Goal: Information Seeking & Learning: Learn about a topic

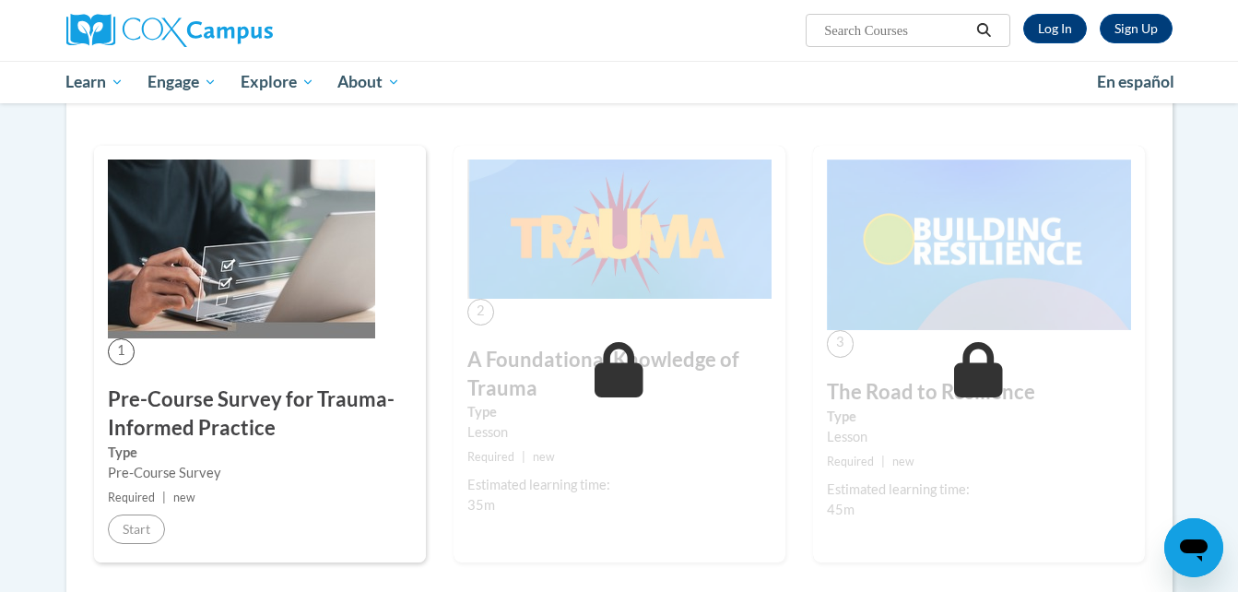
scroll to position [280, 0]
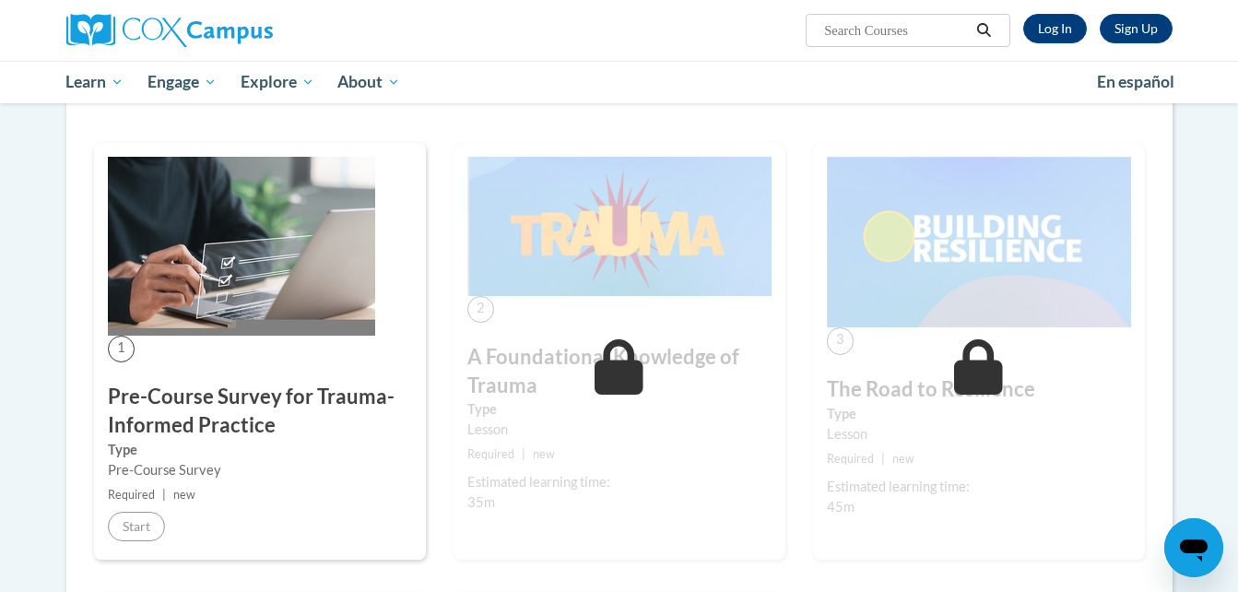
click at [181, 385] on h3 "Pre-Course Survey for Trauma-Informed Practice" at bounding box center [260, 411] width 304 height 57
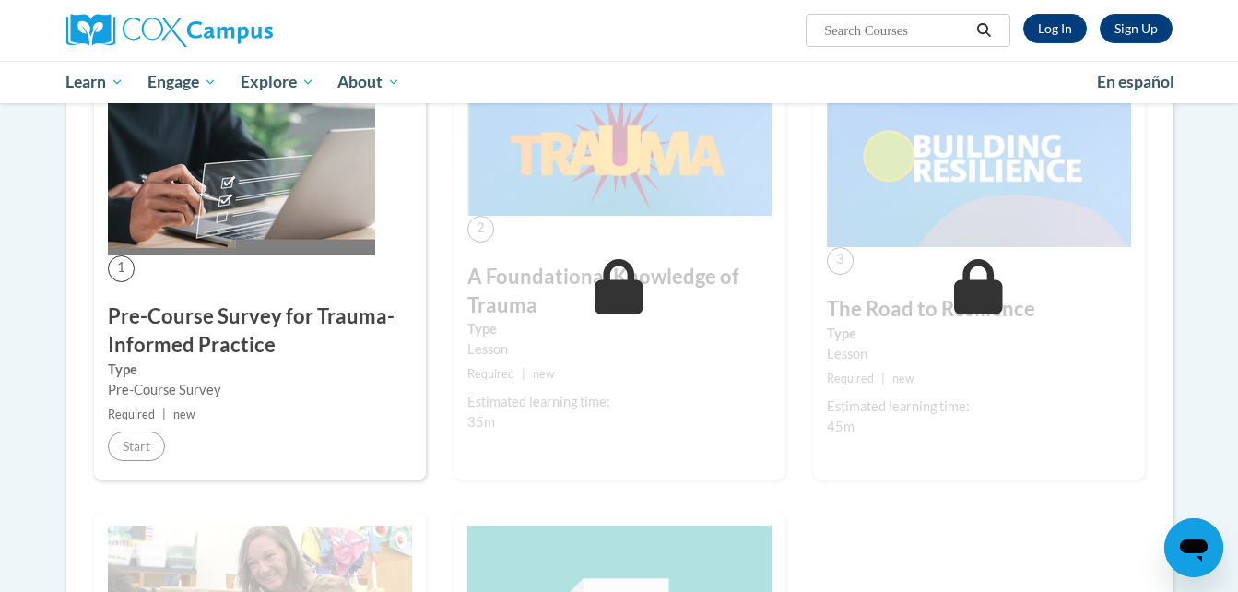
scroll to position [385, 0]
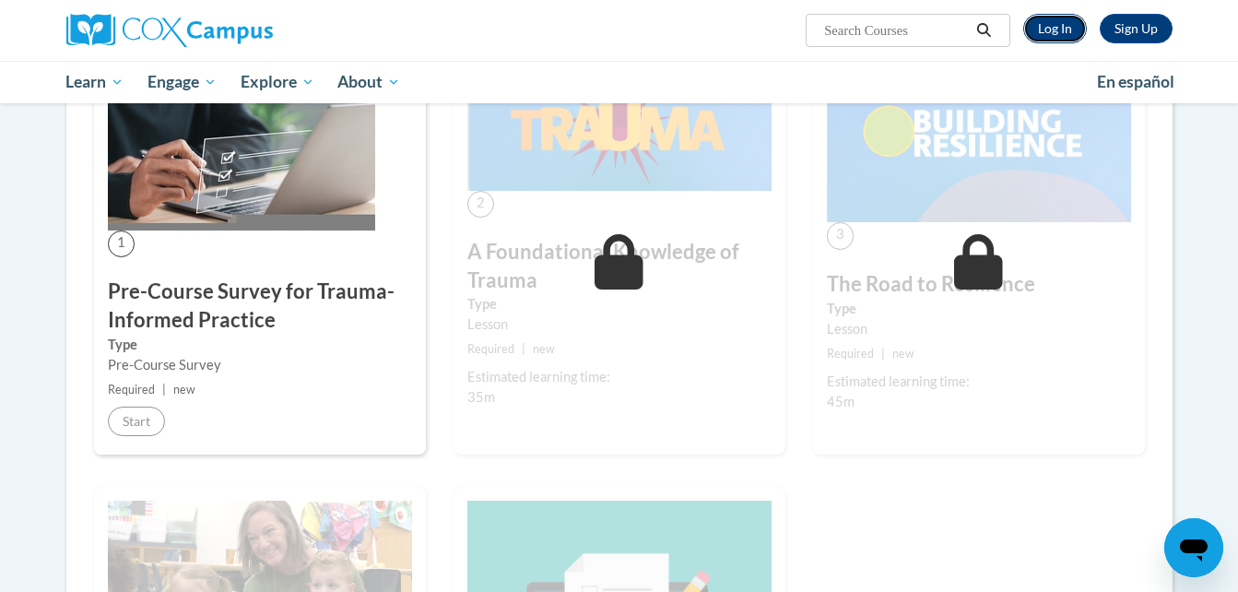
click at [1067, 32] on link "Log In" at bounding box center [1056, 29] width 64 height 30
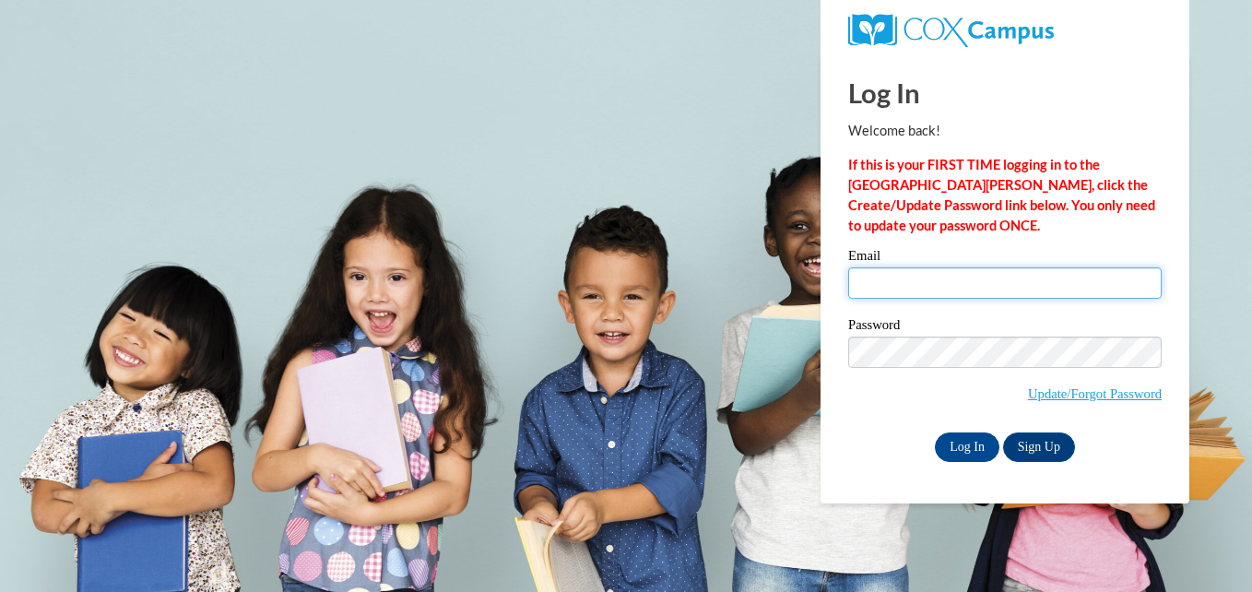
click at [929, 284] on input "Email" at bounding box center [1005, 282] width 314 height 31
type input "keirstynleigh@yahoo.com"
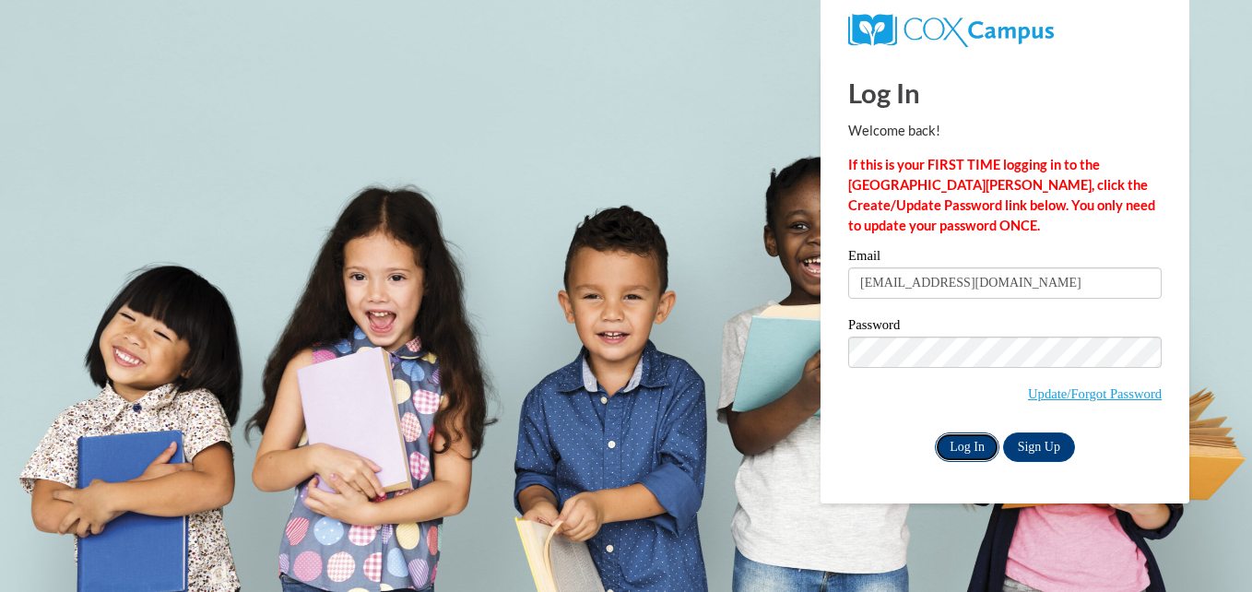
click at [953, 433] on input "Log In" at bounding box center [967, 448] width 65 height 30
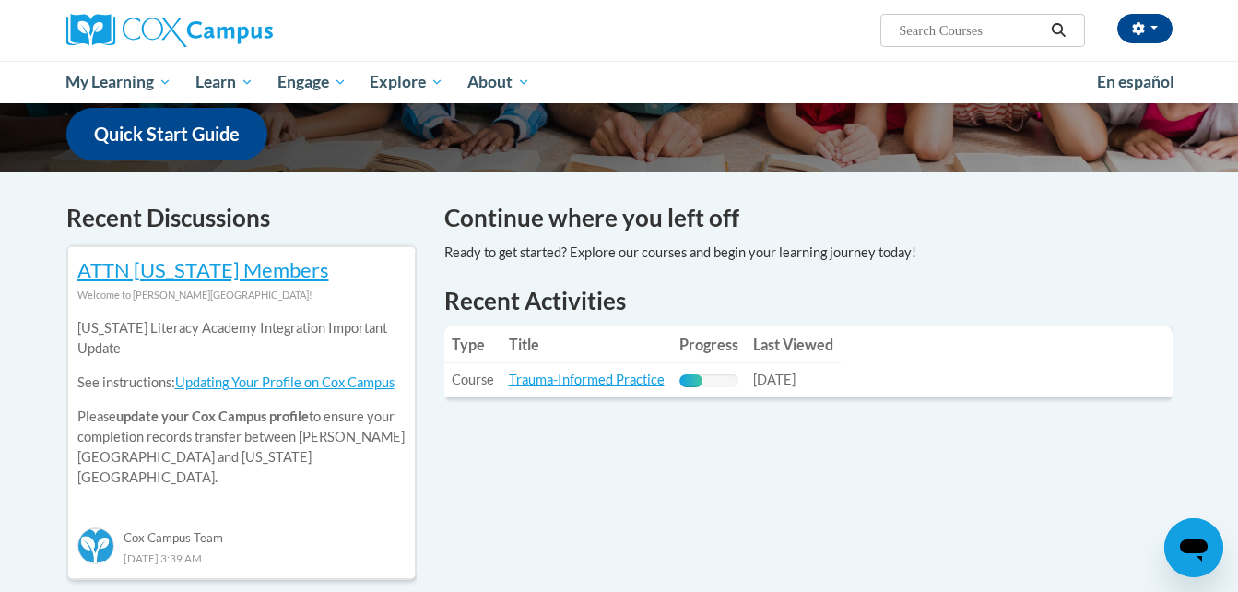
scroll to position [527, 0]
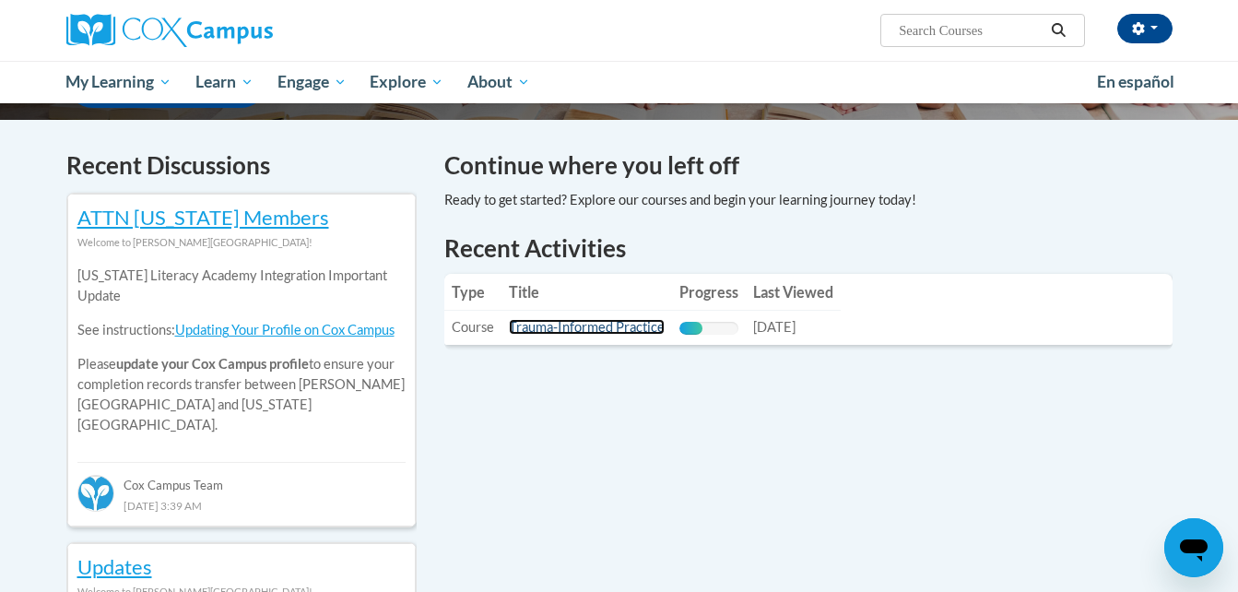
click at [595, 327] on link "Trauma-Informed Practice" at bounding box center [587, 327] width 156 height 16
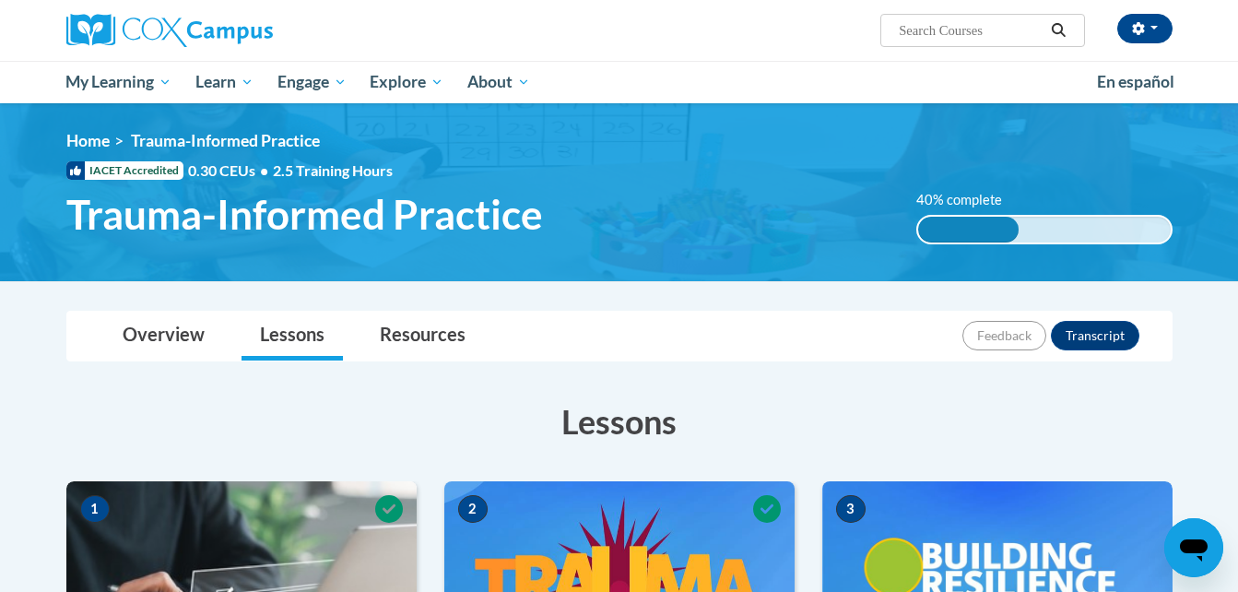
click at [595, 327] on div "Overview Lessons Resources Feedback Transcript" at bounding box center [619, 336] width 1077 height 49
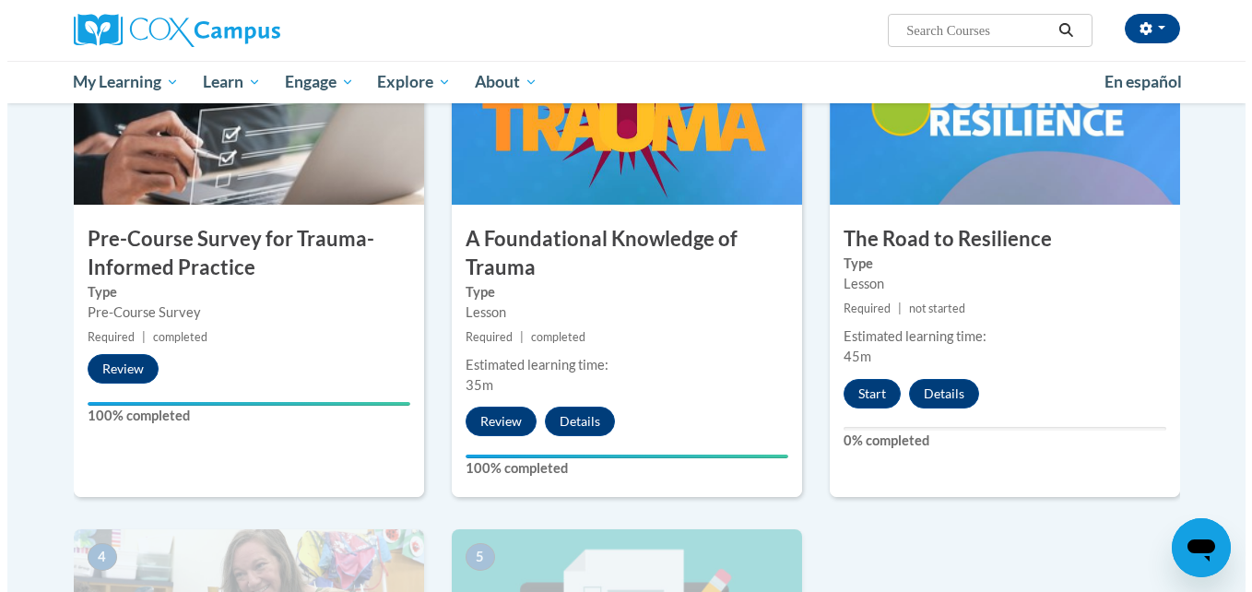
scroll to position [477, 0]
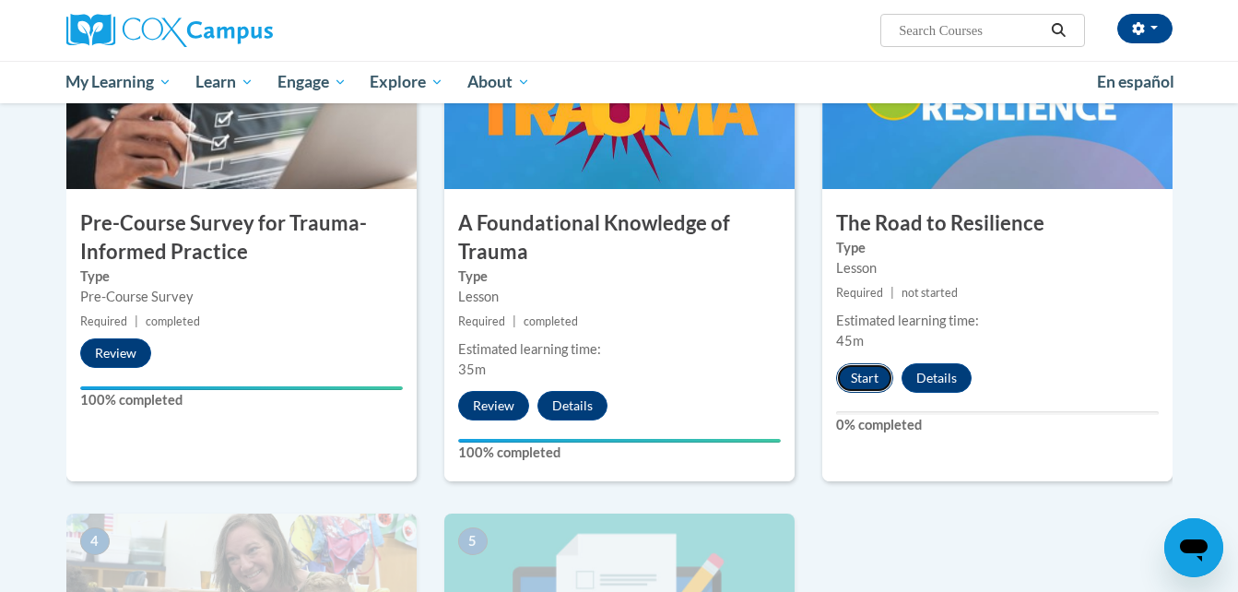
click at [874, 382] on button "Start" at bounding box center [864, 378] width 57 height 30
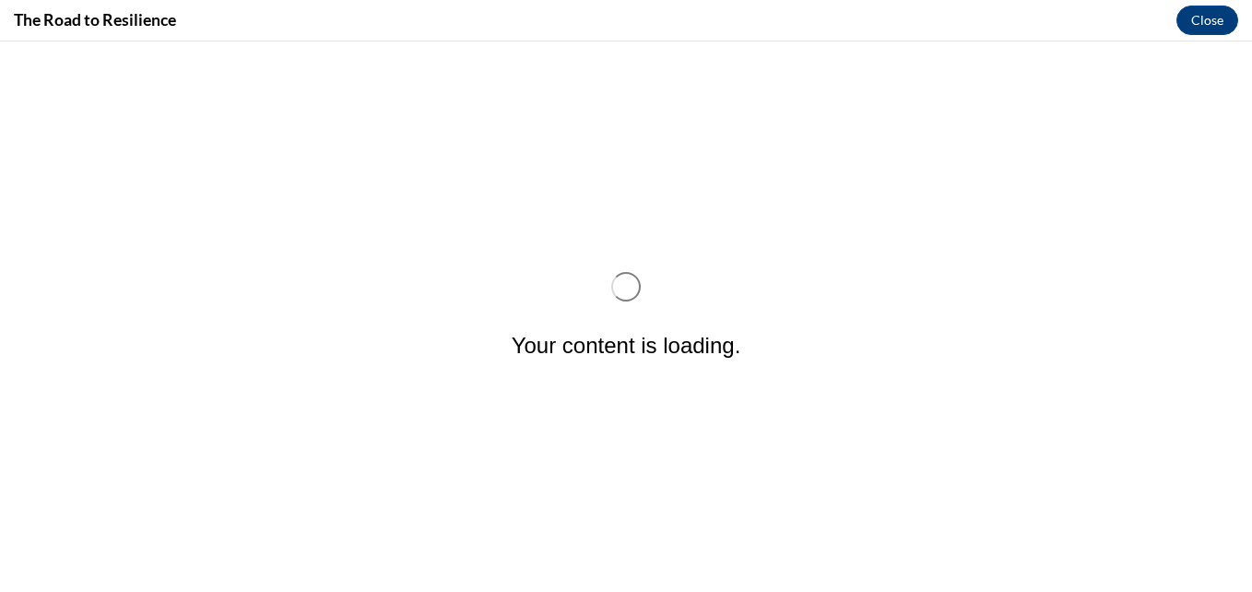
scroll to position [0, 0]
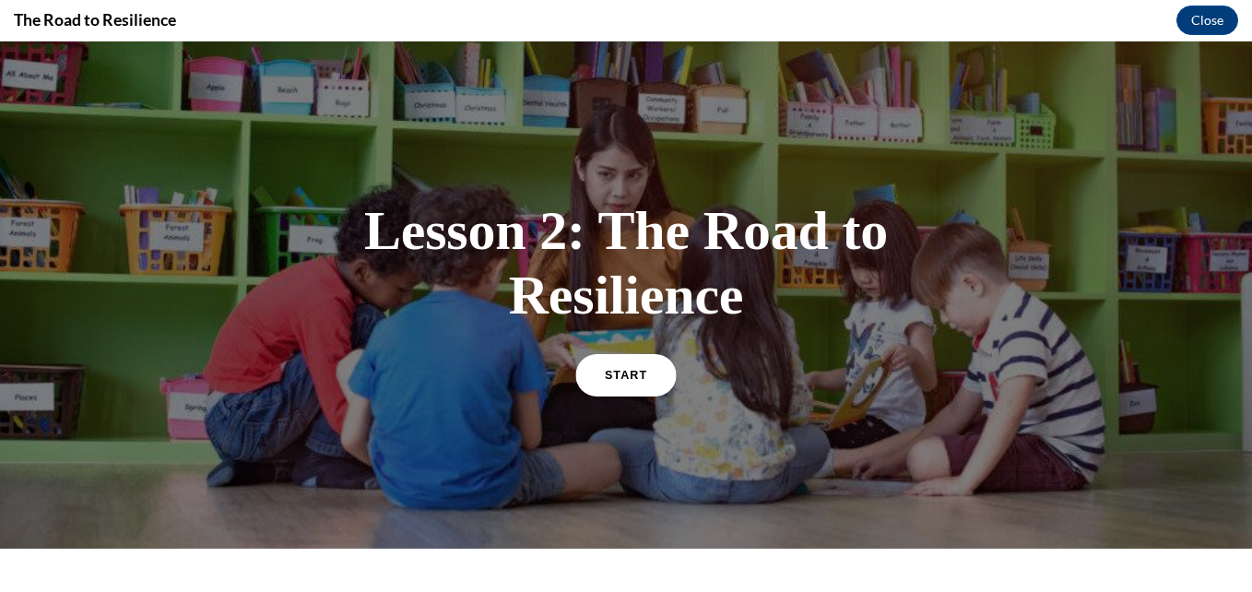
click at [635, 372] on span "START" at bounding box center [626, 375] width 42 height 14
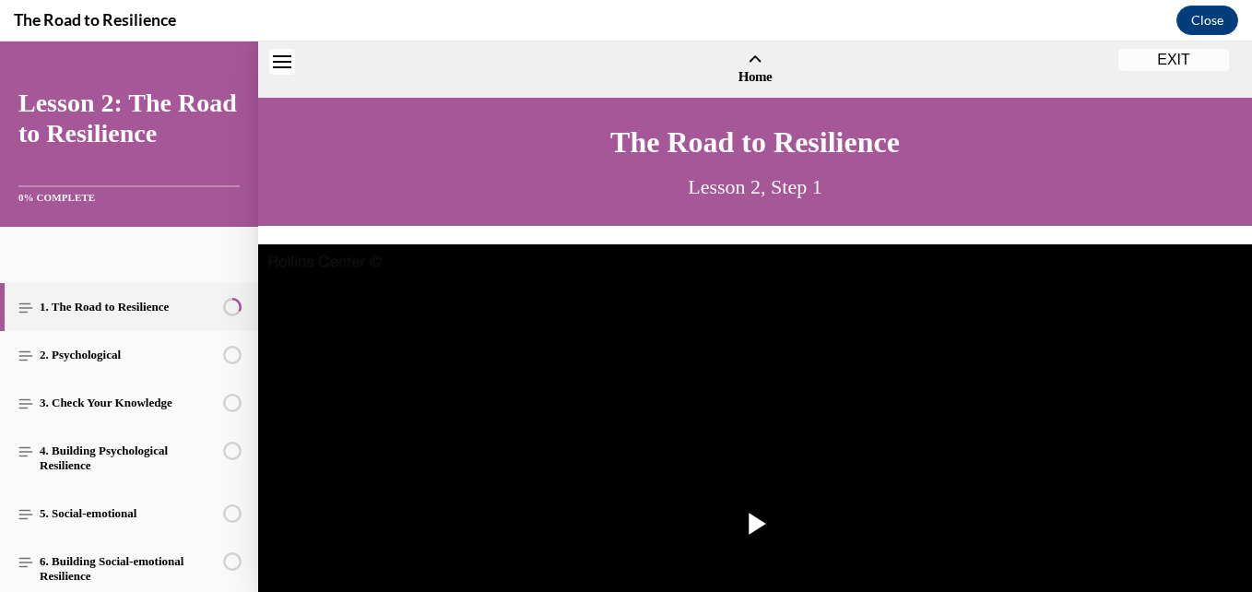
scroll to position [56, 0]
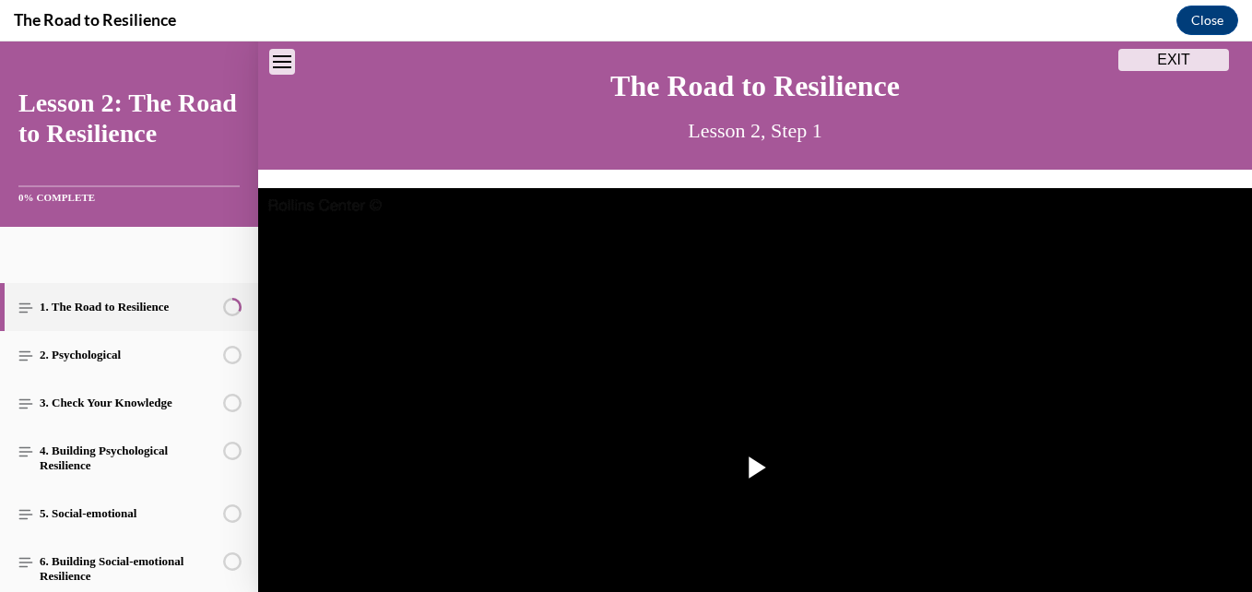
click at [290, 57] on icon "Close navigation menu" at bounding box center [282, 61] width 18 height 13
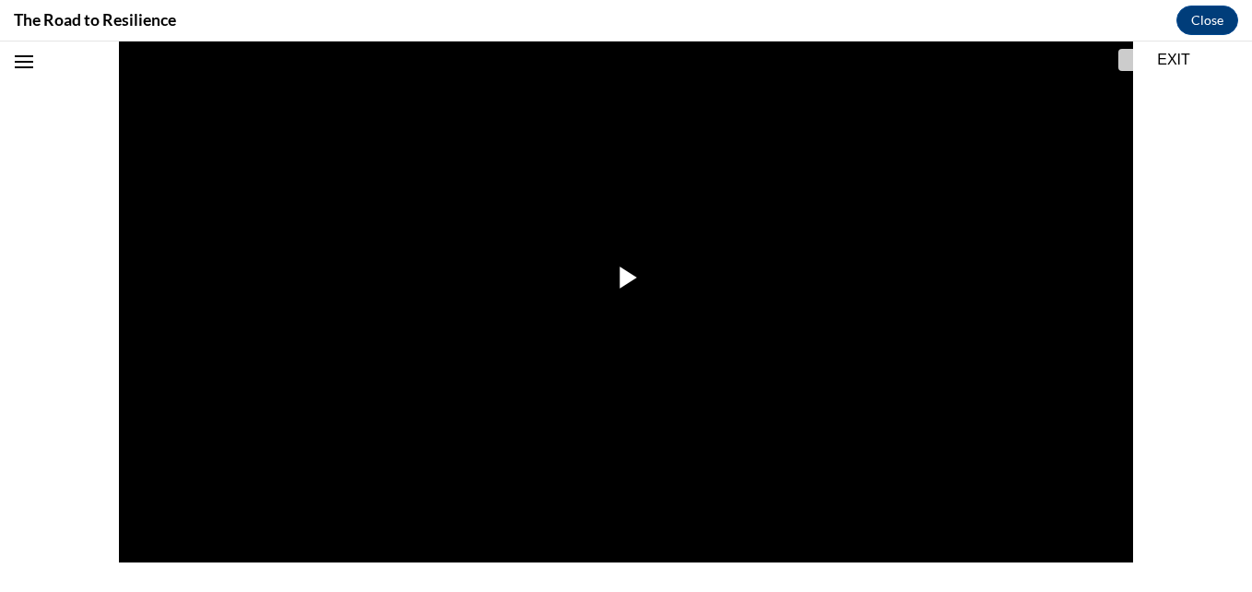
scroll to position [280, 0]
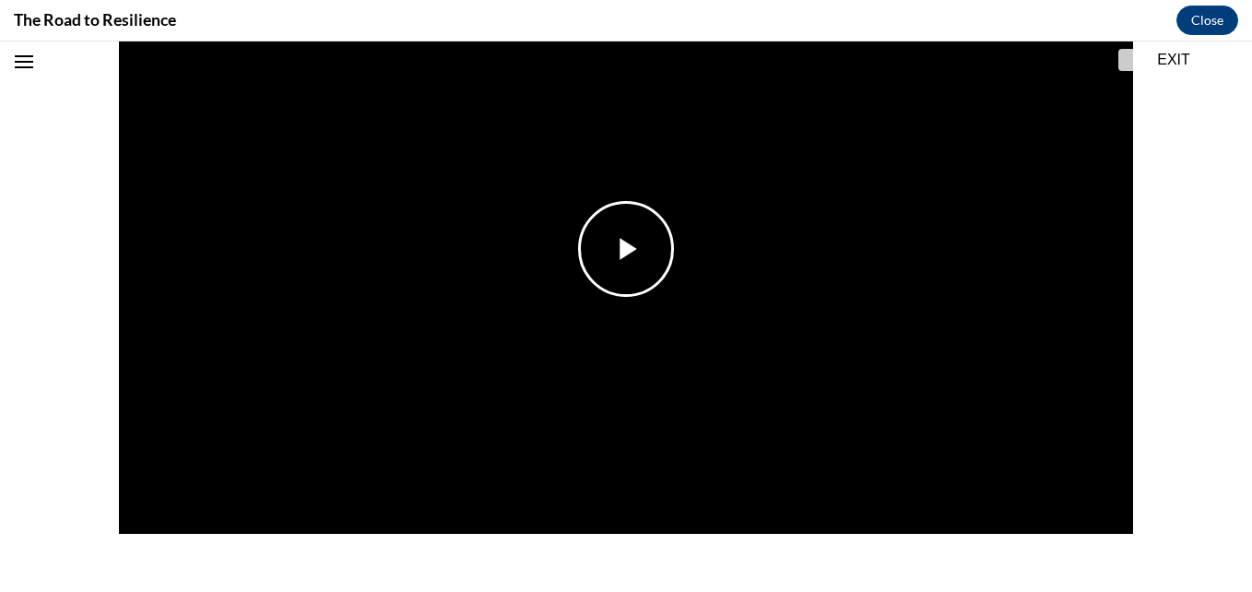
click at [626, 249] on span "Video player" at bounding box center [626, 249] width 0 height 0
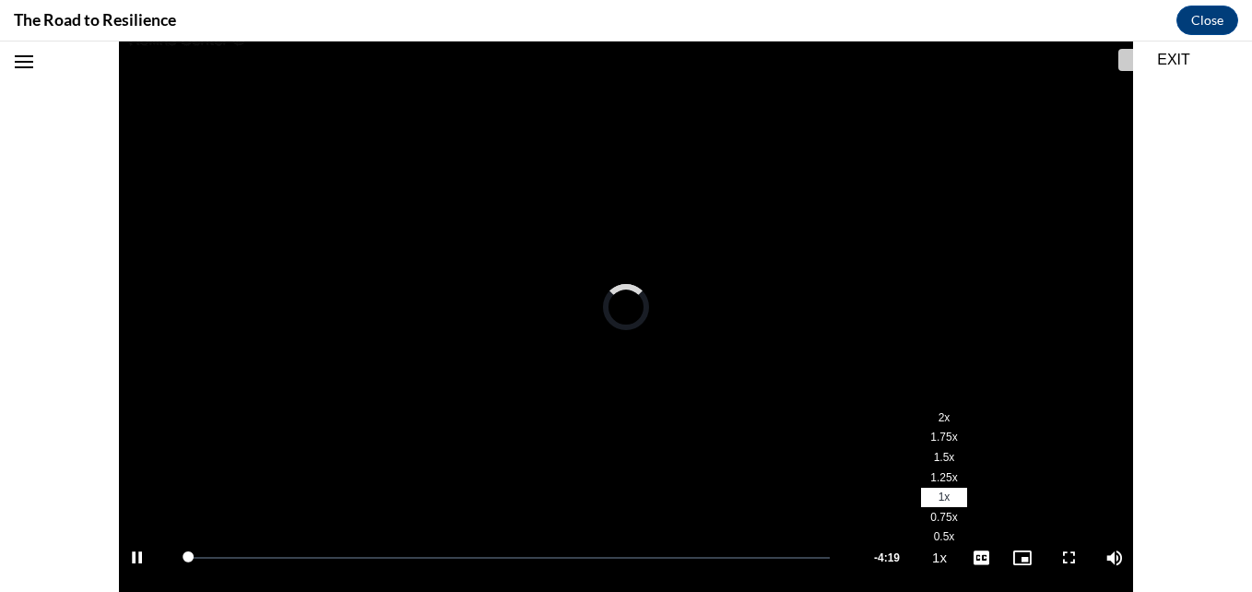
click at [939, 423] on span "2x" at bounding box center [945, 417] width 12 height 13
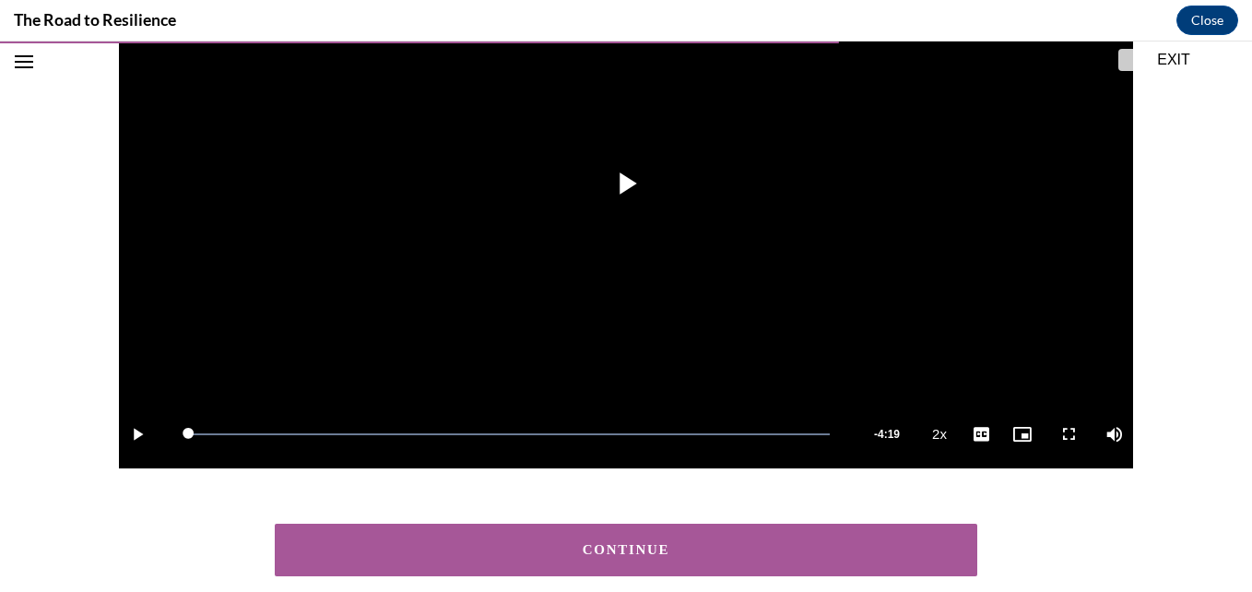
scroll to position [348, 0]
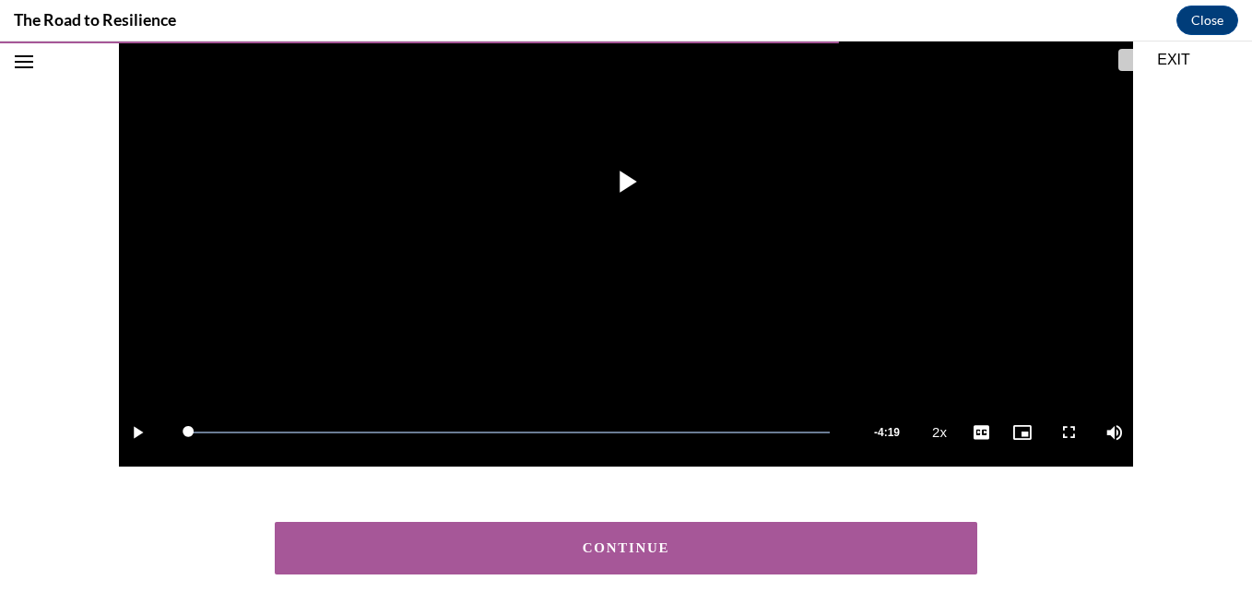
click at [598, 540] on button "CONTINUE" at bounding box center [626, 548] width 703 height 53
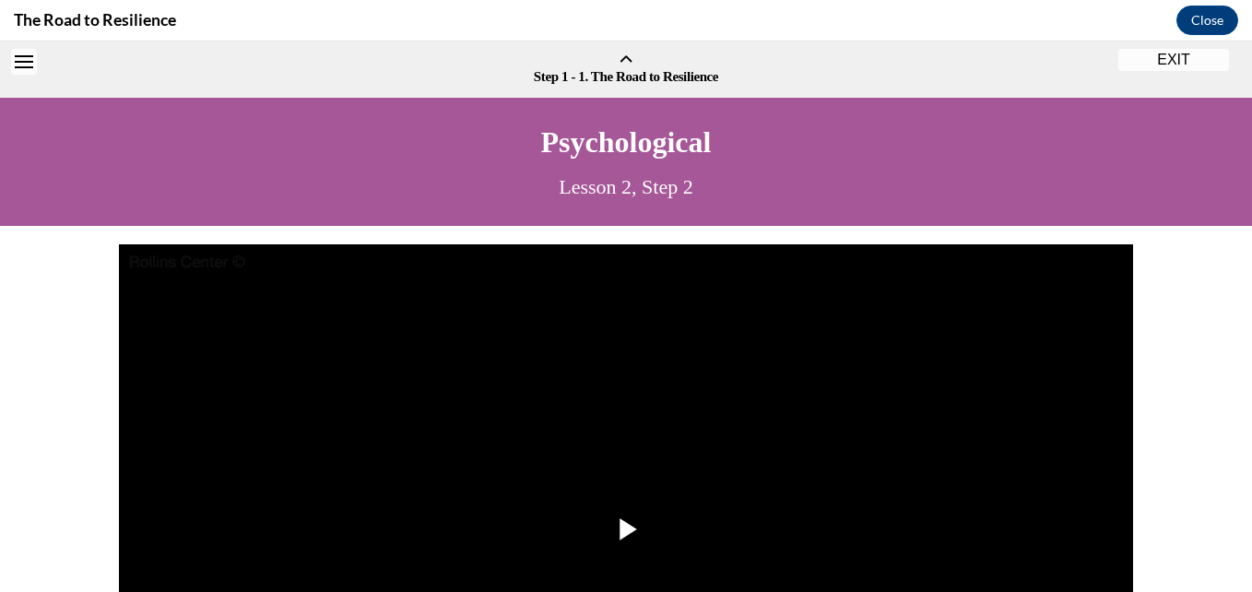
scroll to position [57, 0]
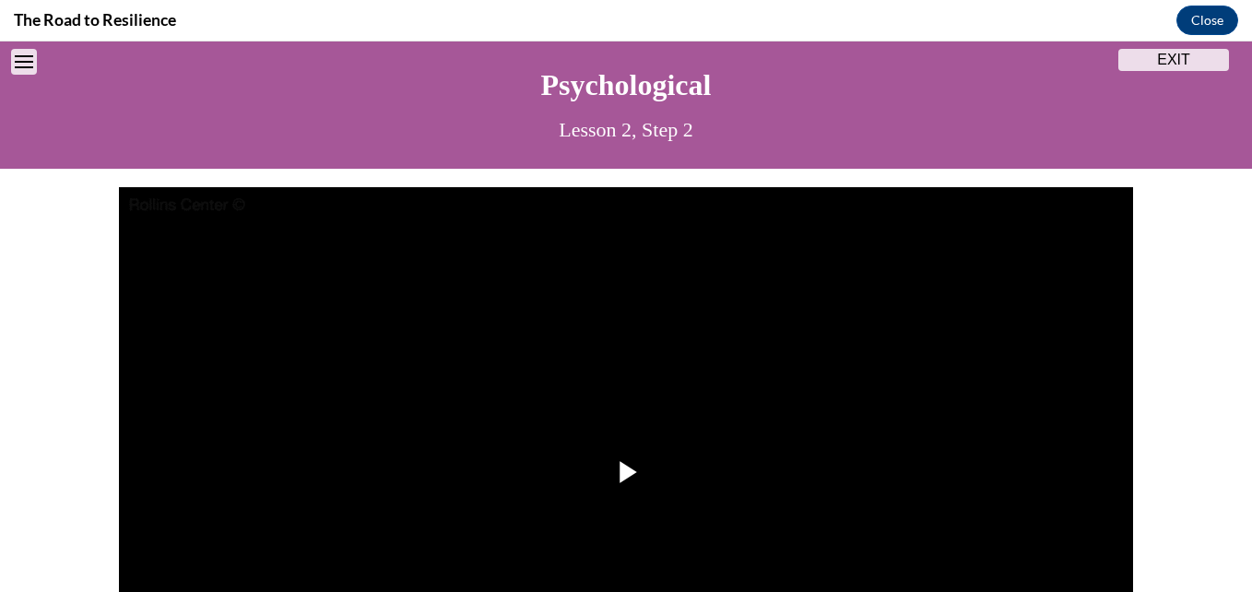
click at [598, 540] on img "Video player" at bounding box center [626, 472] width 1014 height 571
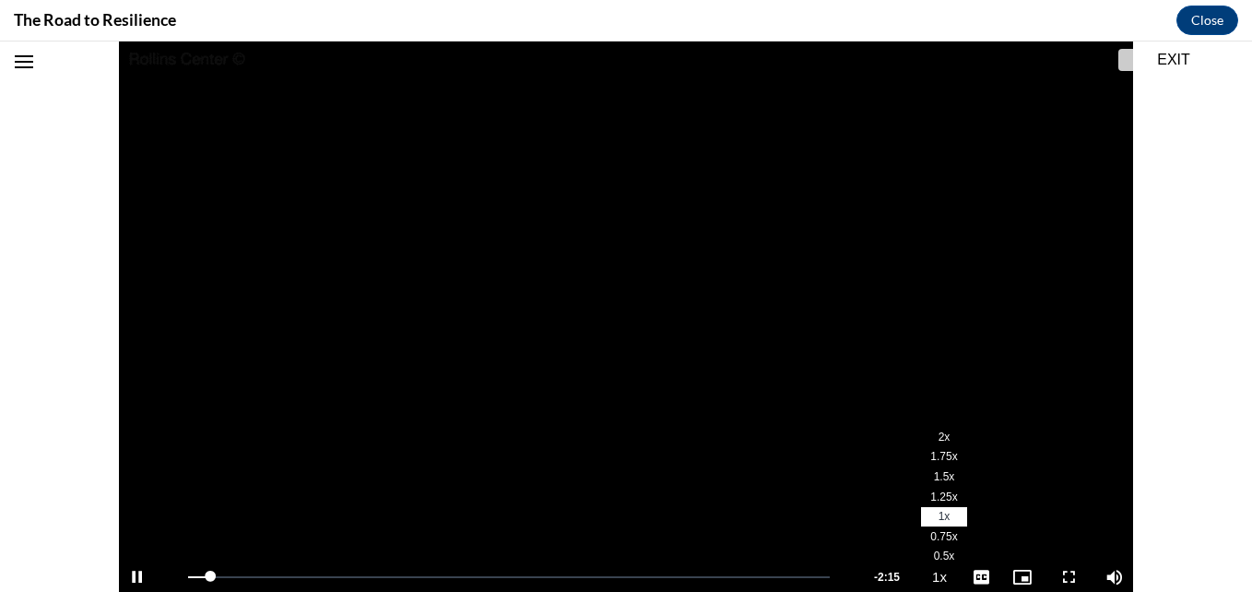
click at [937, 441] on li "2x" at bounding box center [944, 437] width 46 height 20
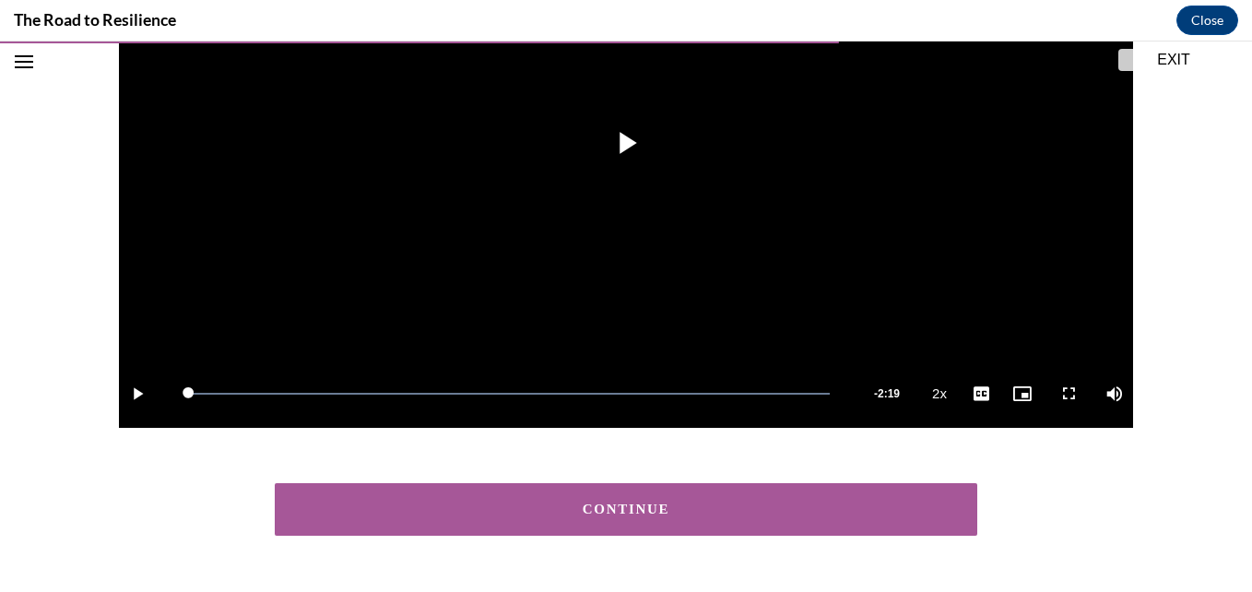
scroll to position [436, 0]
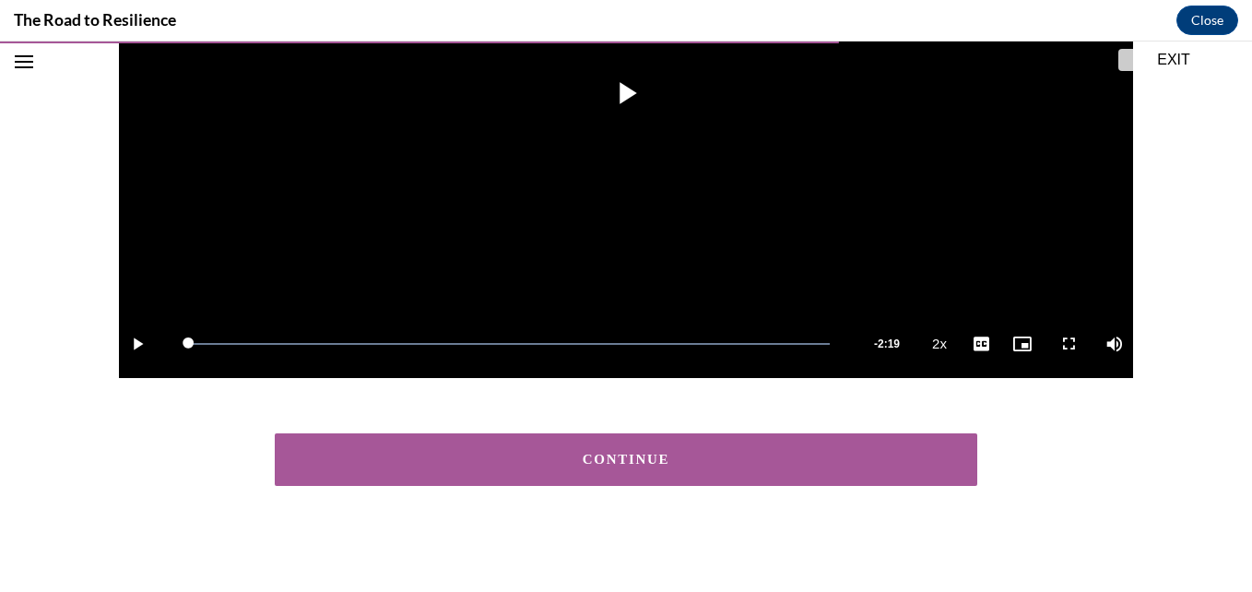
click at [811, 450] on button "CONTINUE" at bounding box center [626, 459] width 703 height 53
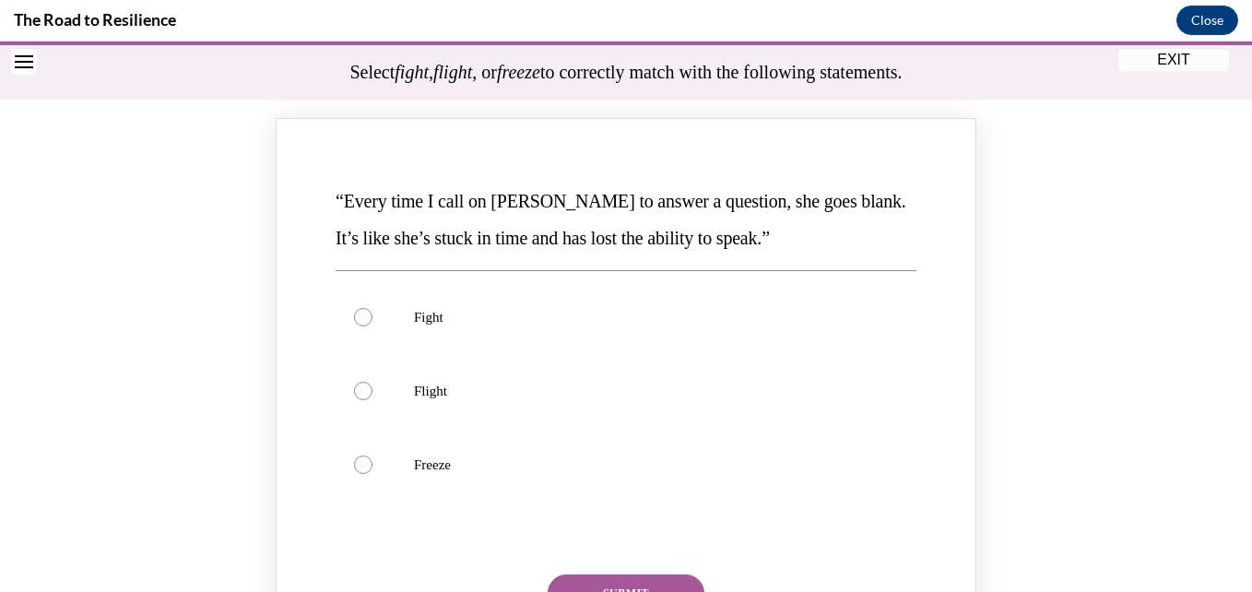
scroll to position [184, 0]
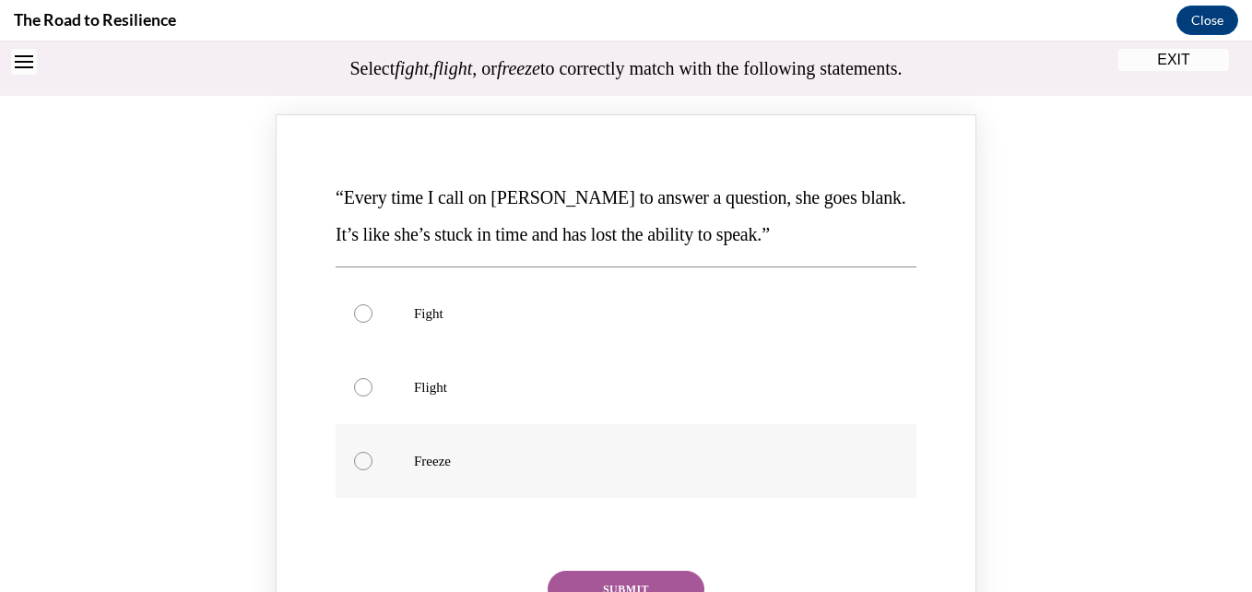
click at [394, 456] on label "Freeze" at bounding box center [626, 461] width 581 height 74
click at [373, 456] on input "Freeze" at bounding box center [363, 461] width 18 height 18
radio input "true"
click at [566, 577] on button "SUBMIT" at bounding box center [626, 589] width 157 height 37
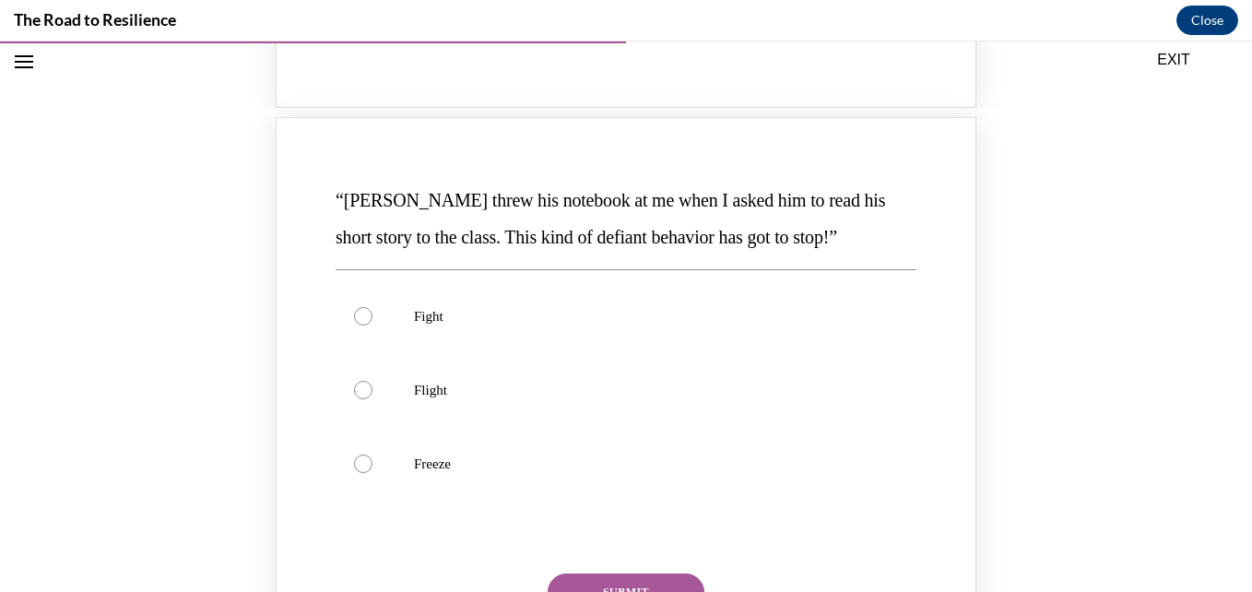
scroll to position [956, 0]
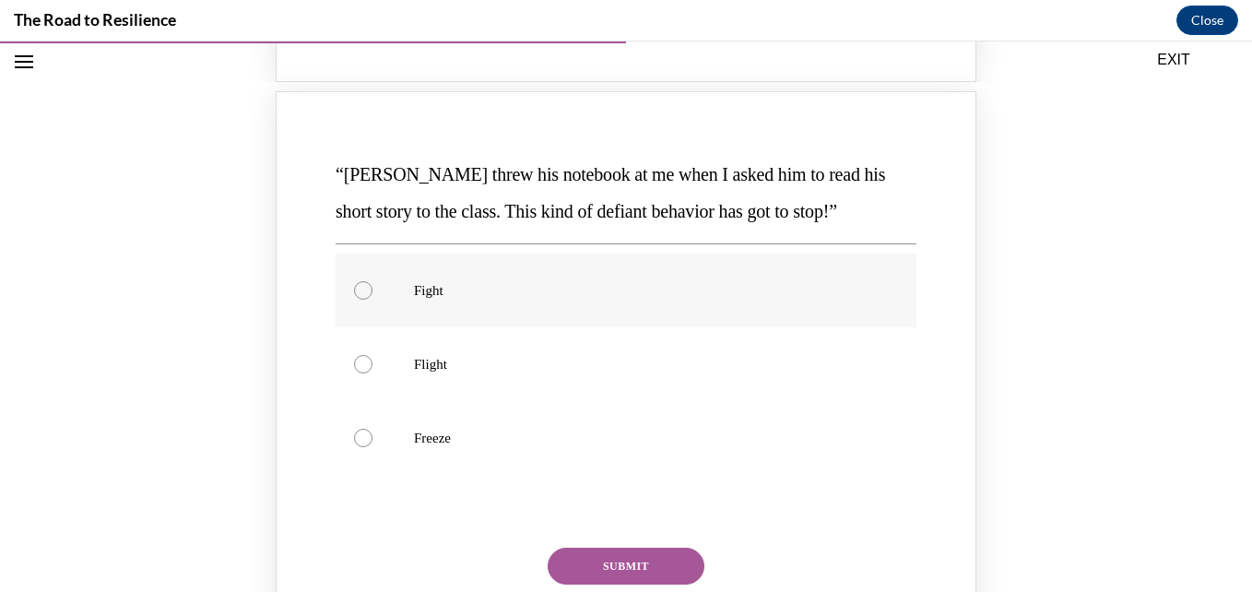
click at [508, 295] on p "Fight" at bounding box center [642, 290] width 456 height 18
click at [373, 295] on input "Fight" at bounding box center [363, 290] width 18 height 18
radio input "true"
click at [603, 563] on button "SUBMIT" at bounding box center [626, 566] width 157 height 37
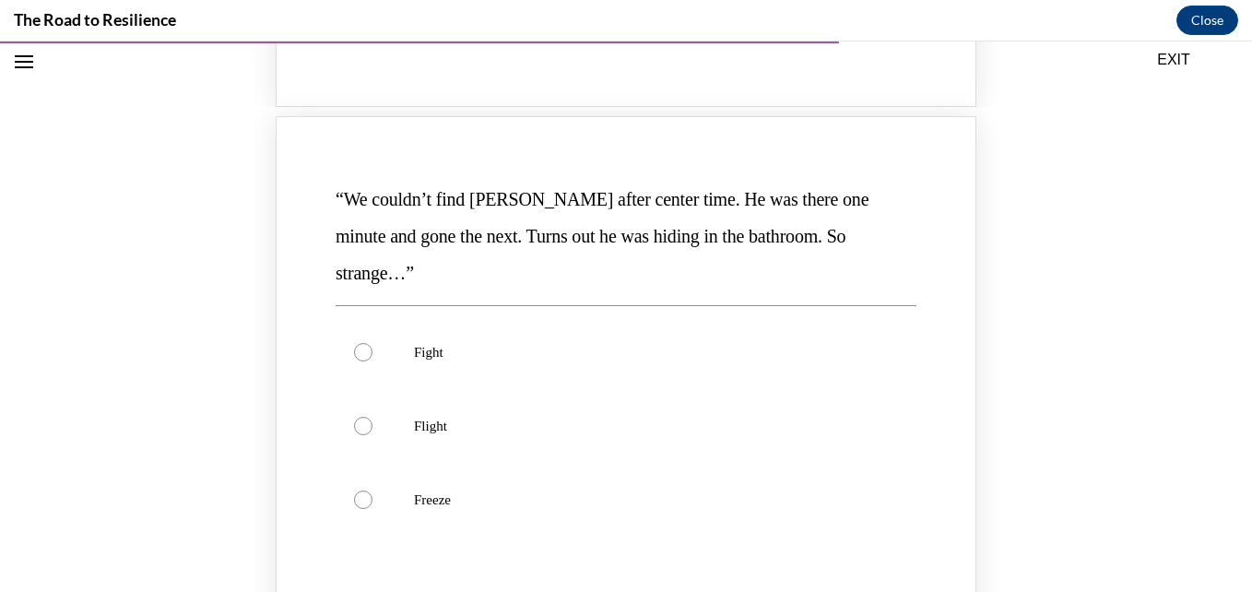
scroll to position [1695, 0]
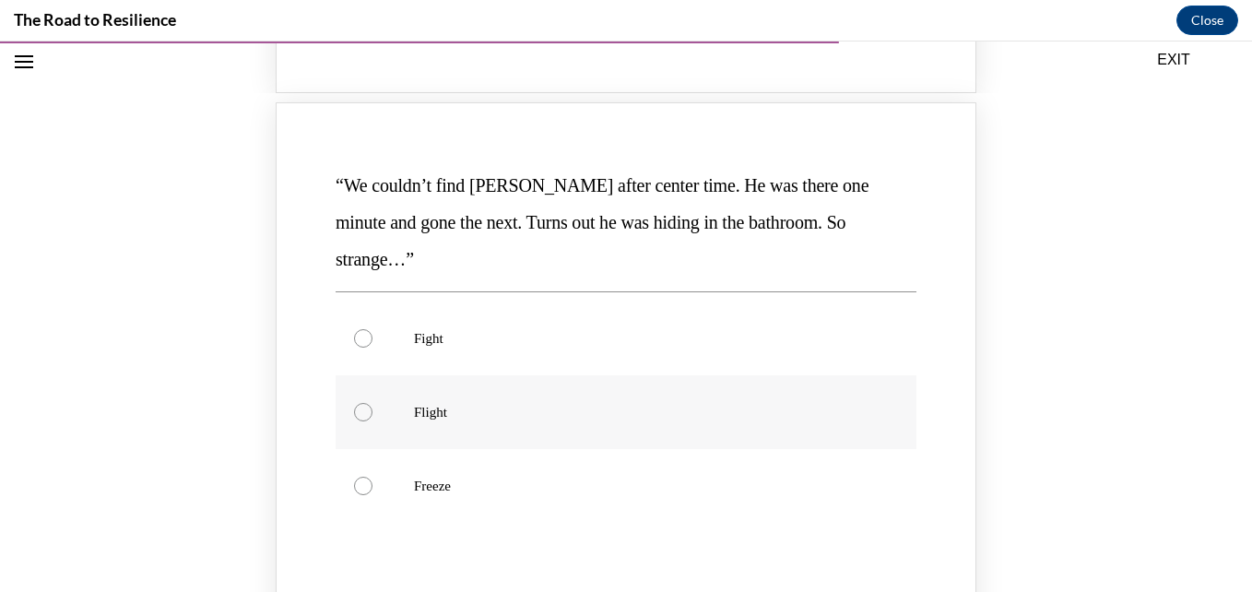
click at [497, 392] on label "Flight" at bounding box center [626, 412] width 581 height 74
click at [373, 403] on input "Flight" at bounding box center [363, 412] width 18 height 18
radio input "true"
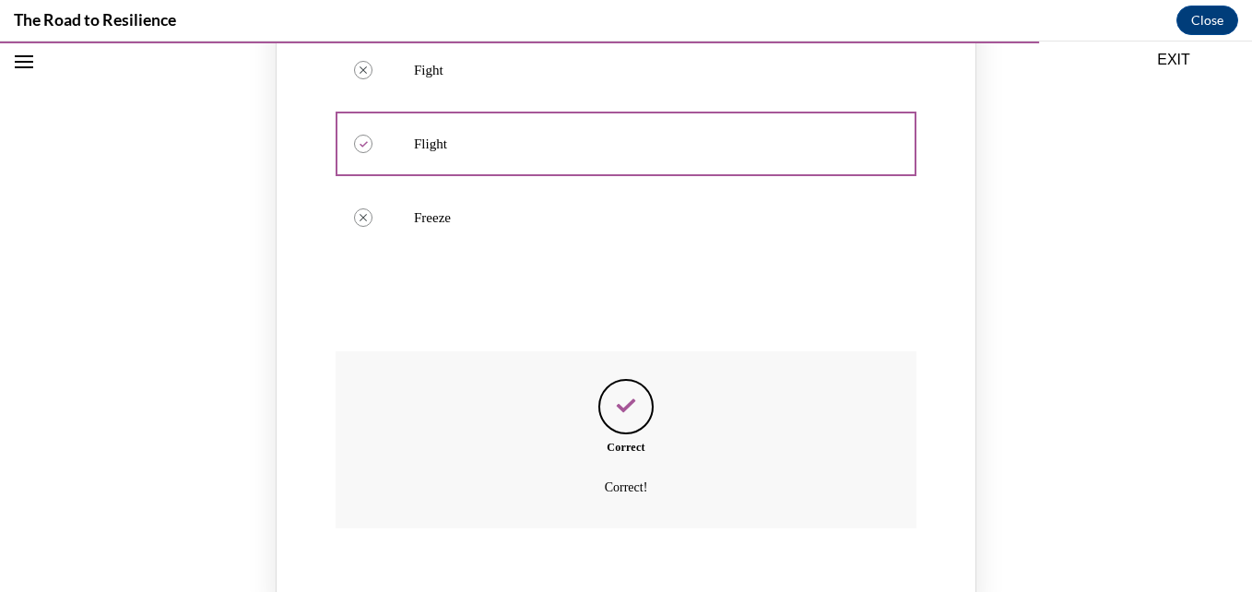
scroll to position [2141, 0]
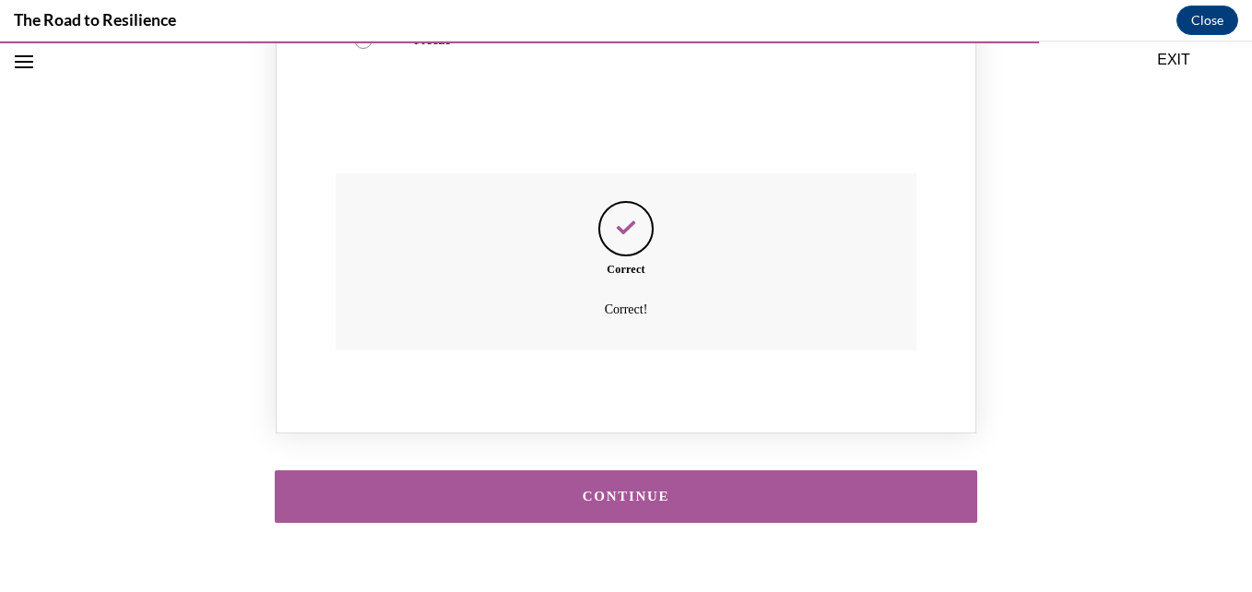
click at [842, 470] on button "CONTINUE" at bounding box center [626, 496] width 703 height 53
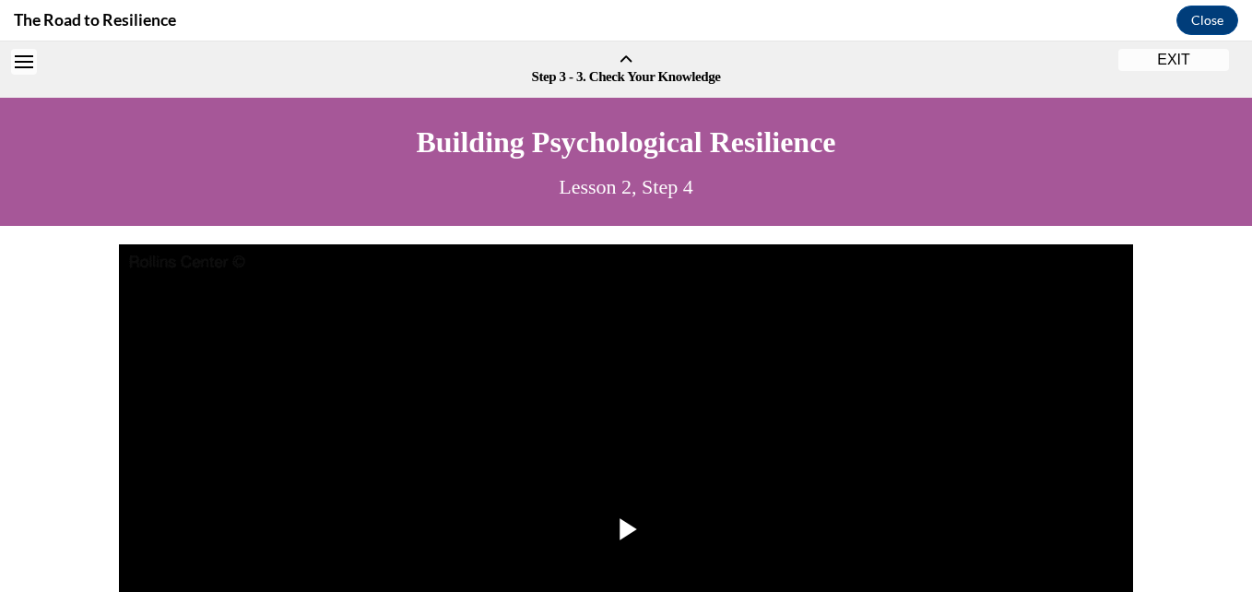
scroll to position [57, 0]
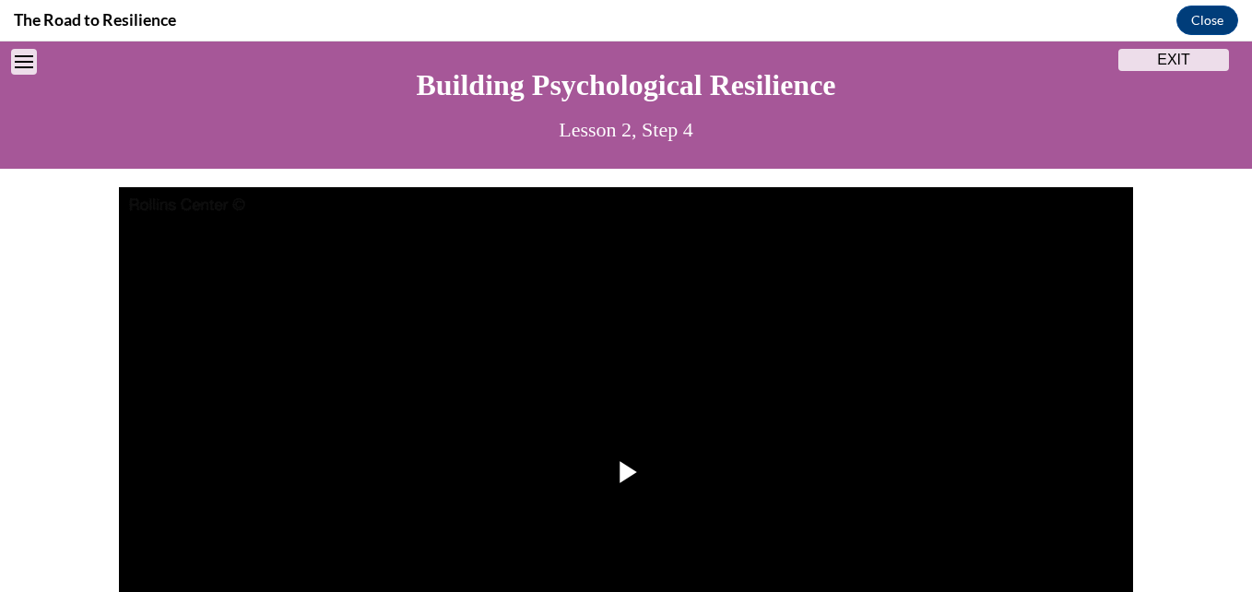
click at [21, 72] on button "Open navigation menu" at bounding box center [24, 62] width 26 height 26
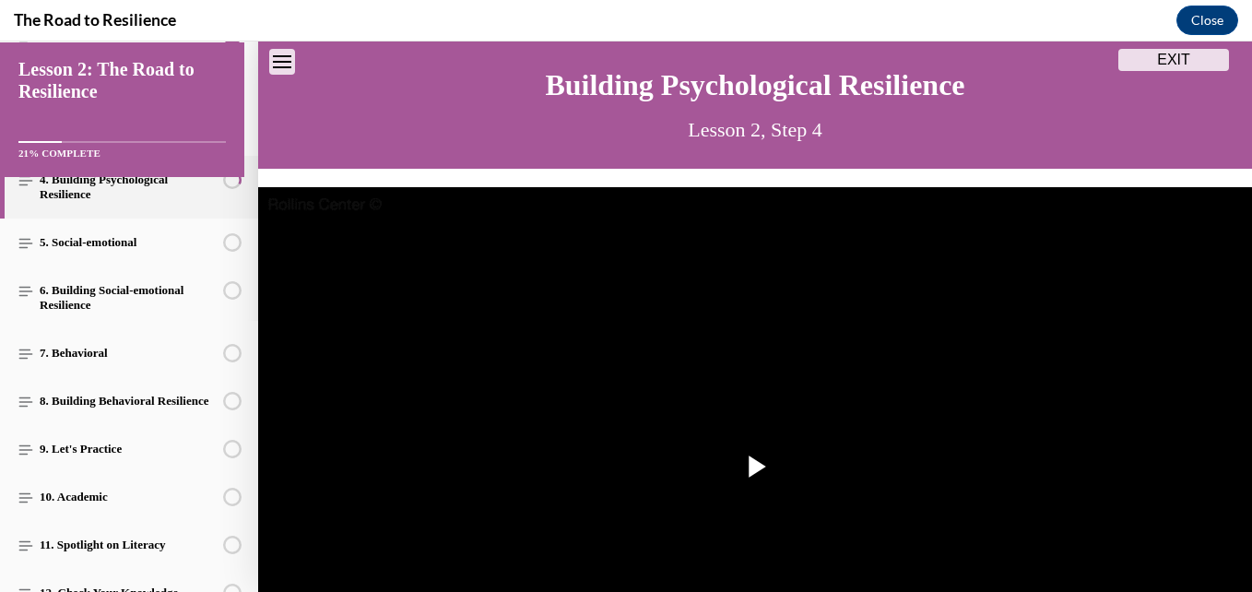
scroll to position [206, 0]
